Goal: Task Accomplishment & Management: Use online tool/utility

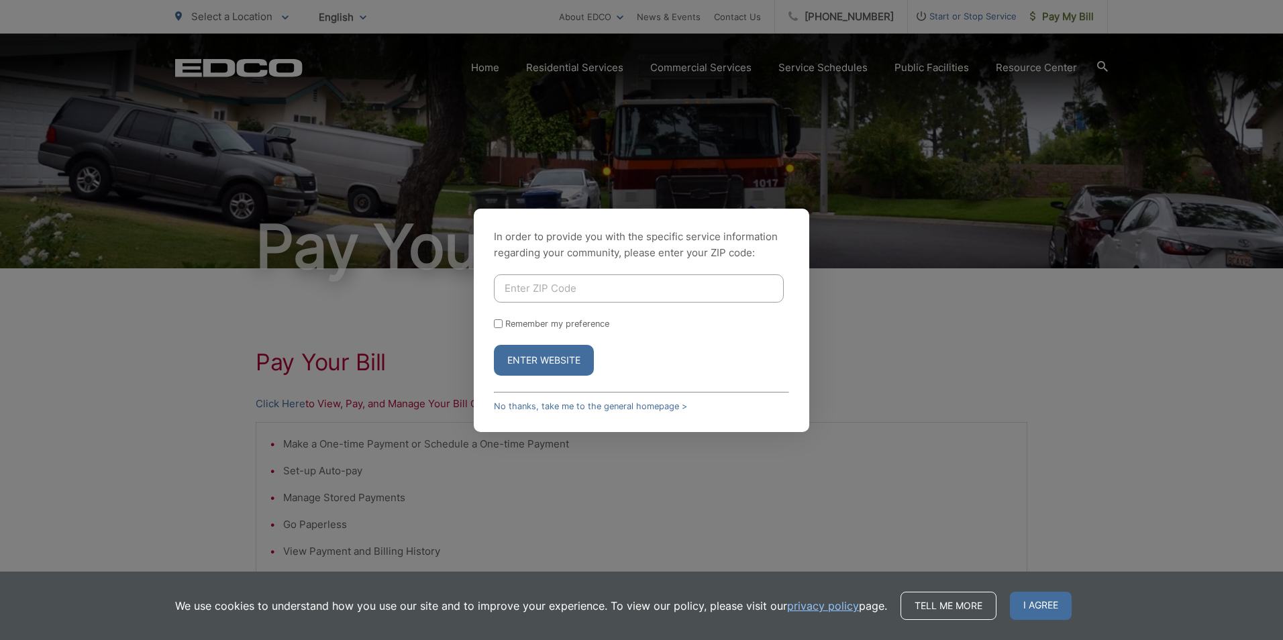
click at [505, 291] on input "Enter ZIP Code" at bounding box center [639, 288] width 290 height 28
type input "92026"
click at [800, 363] on div "In order to provide you with the specific service information regarding your co…" at bounding box center [641, 320] width 335 height 223
click at [567, 362] on button "Enter Website" at bounding box center [544, 360] width 100 height 31
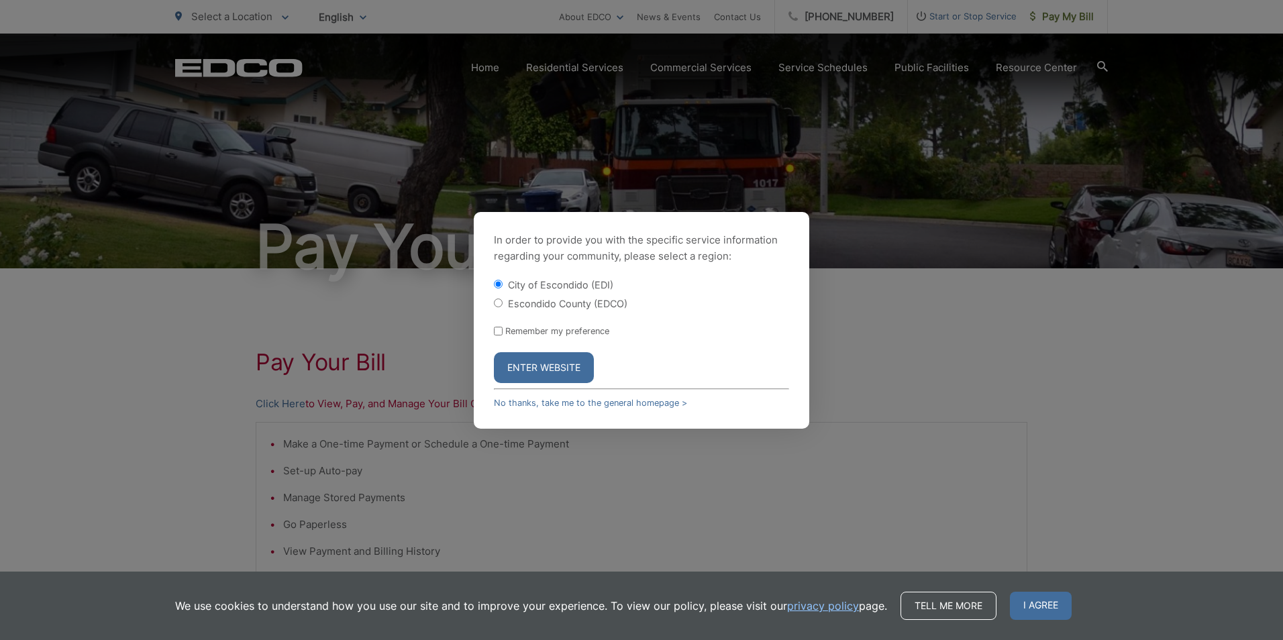
click at [525, 301] on label "Escondido County (EDCO)" at bounding box center [567, 303] width 119 height 11
click at [503, 301] on input "Escondido County (EDCO)" at bounding box center [498, 303] width 9 height 9
radio input "true"
click at [526, 376] on button "Enter Website" at bounding box center [544, 367] width 100 height 31
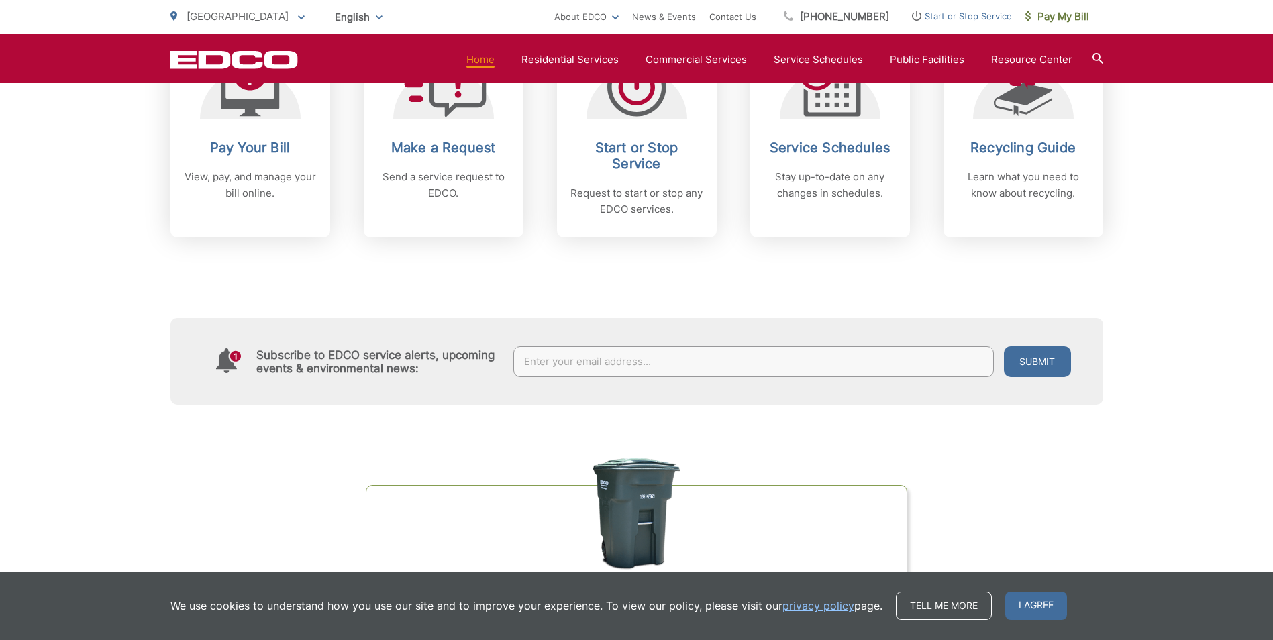
scroll to position [621, 0]
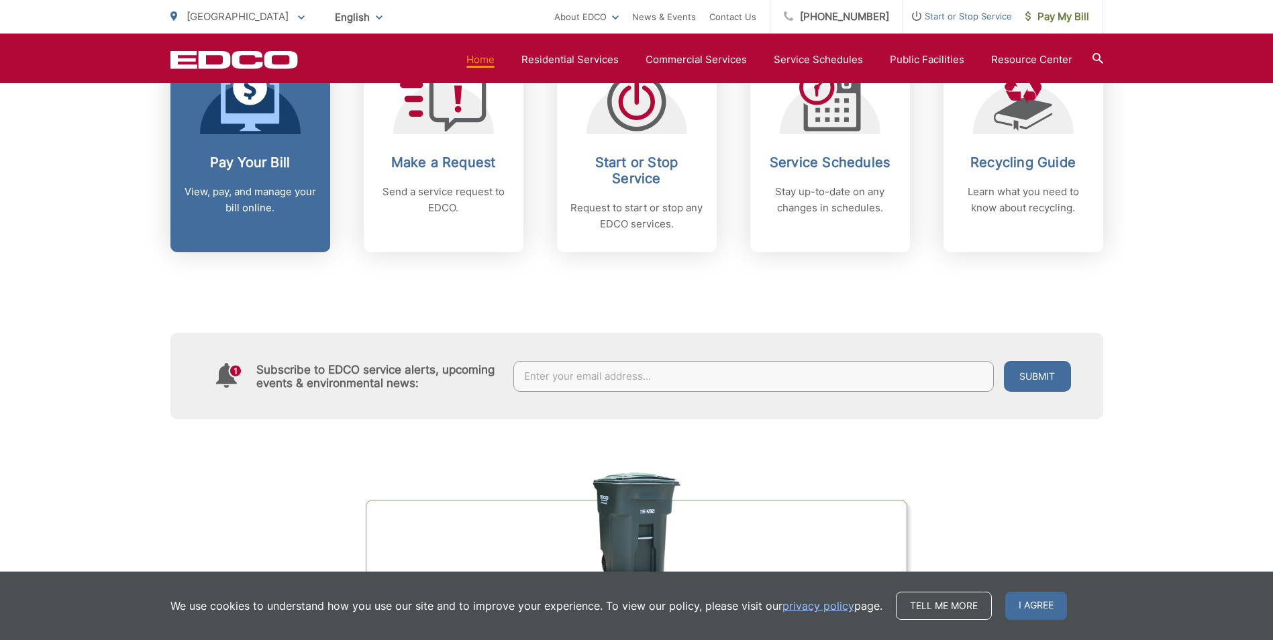
click at [251, 193] on p "View, pay, and manage your bill online." at bounding box center [250, 200] width 133 height 32
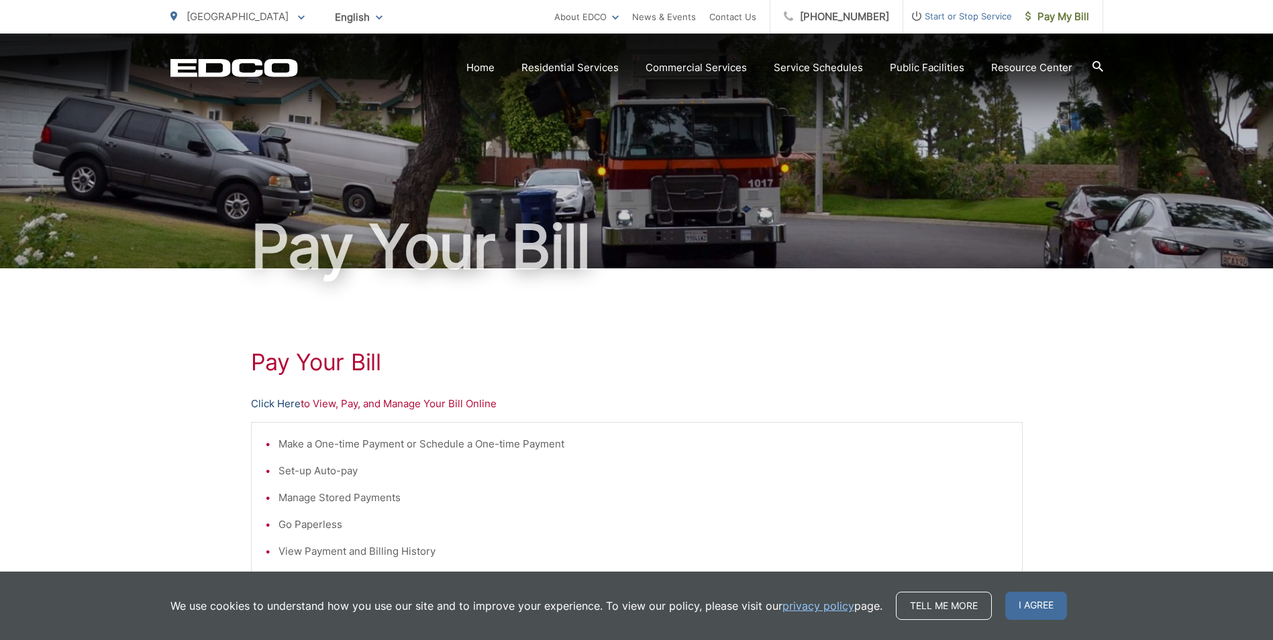
click at [254, 403] on link "Click Here" at bounding box center [276, 404] width 50 height 16
